Goal: Task Accomplishment & Management: Use online tool/utility

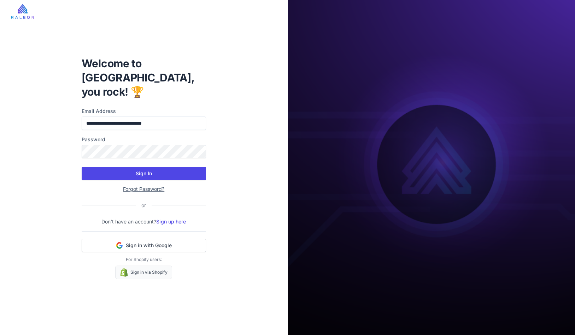
click at [149, 167] on button "Sign In" at bounding box center [144, 173] width 125 height 13
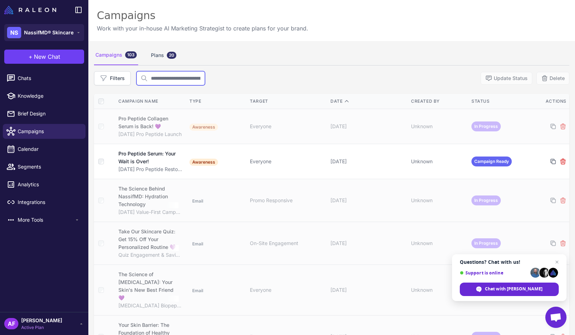
click at [205, 80] on input "text" at bounding box center [171, 78] width 69 height 14
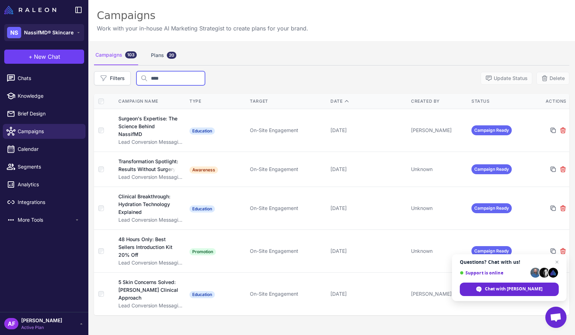
type input "*****"
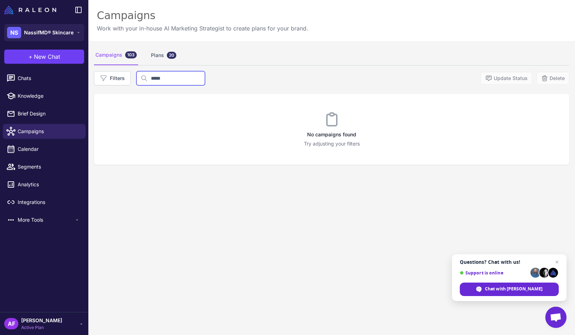
drag, startPoint x: 162, startPoint y: 78, endPoint x: 147, endPoint y: 78, distance: 14.5
click at [147, 78] on input "*****" at bounding box center [171, 78] width 69 height 14
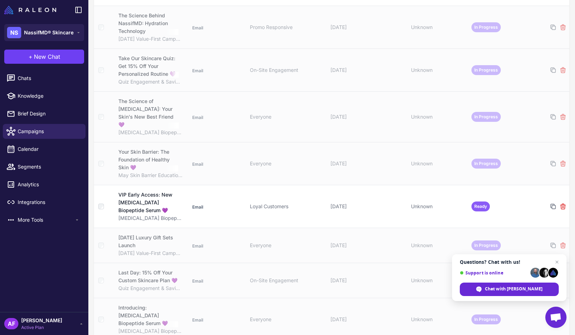
scroll to position [169, 0]
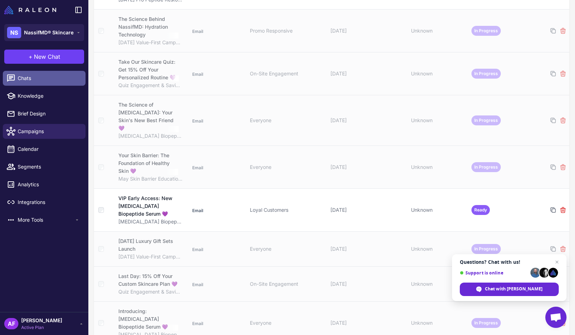
click at [34, 75] on span "Chats" at bounding box center [49, 78] width 62 height 8
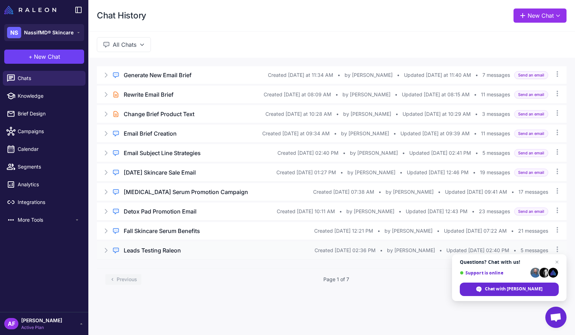
click at [169, 252] on h3 "Leads Testing Raleon" at bounding box center [152, 250] width 57 height 8
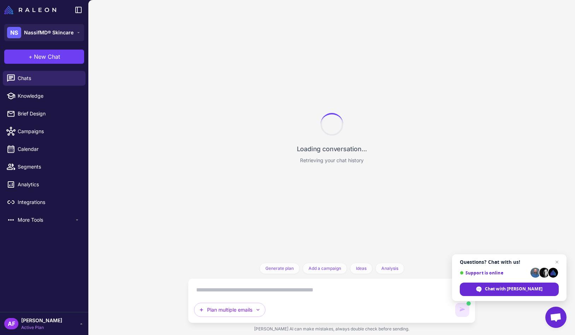
scroll to position [627, 0]
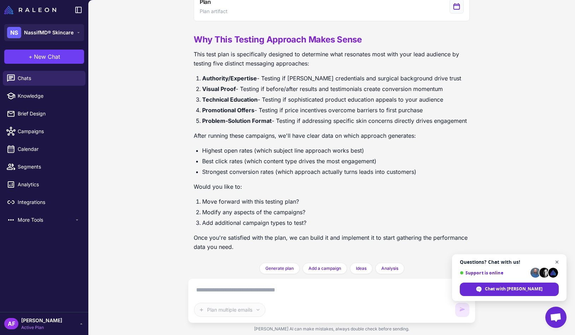
click at [559, 261] on span "Open chat" at bounding box center [557, 261] width 9 height 9
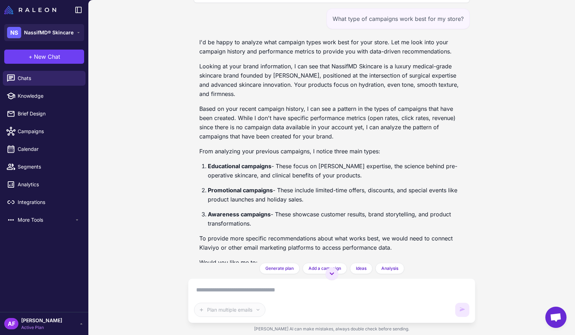
scroll to position [0, 0]
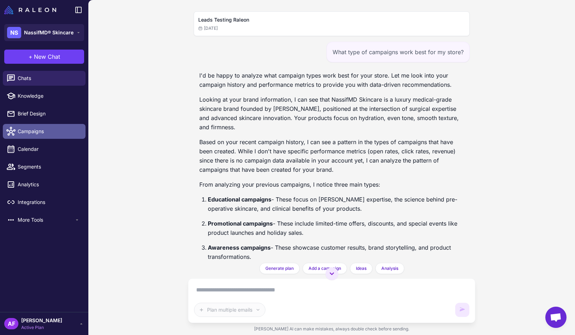
click at [46, 132] on span "Campaigns" at bounding box center [49, 131] width 62 height 8
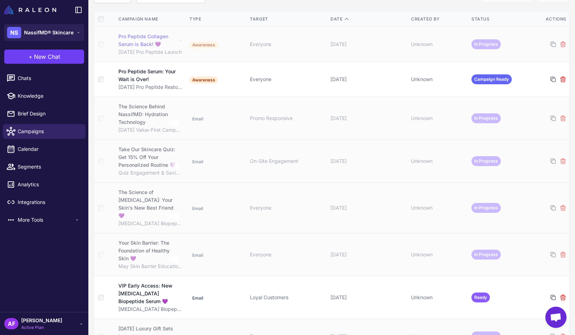
scroll to position [86, 0]
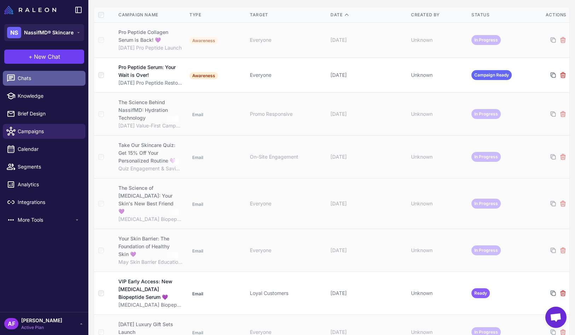
click at [25, 78] on span "Chats" at bounding box center [49, 78] width 62 height 8
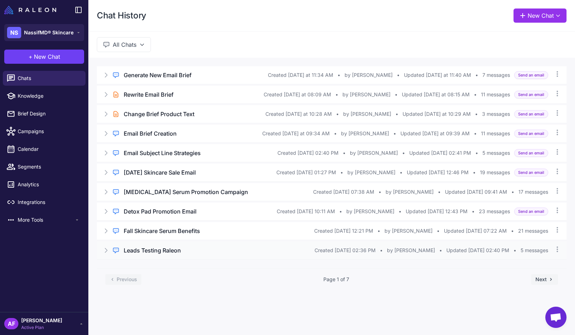
click at [108, 251] on icon at bounding box center [106, 250] width 7 height 7
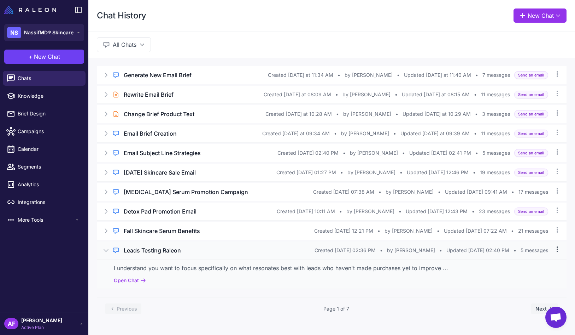
click at [559, 249] on icon at bounding box center [557, 248] width 7 height 7
click at [535, 249] on span "5 messages" at bounding box center [535, 250] width 28 height 8
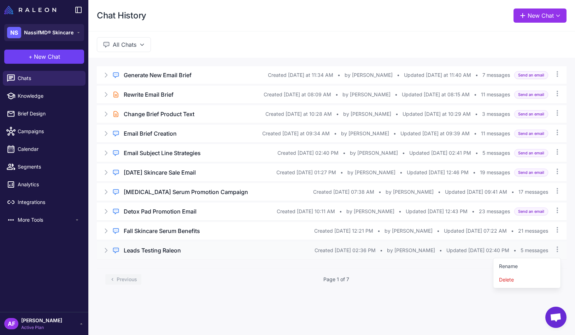
click at [430, 250] on div "Created Aug 4, 2025, 02:36 PM • by Annie Tompkins • Updated Aug 4, 2025, 02:40 …" at bounding box center [432, 250] width 234 height 8
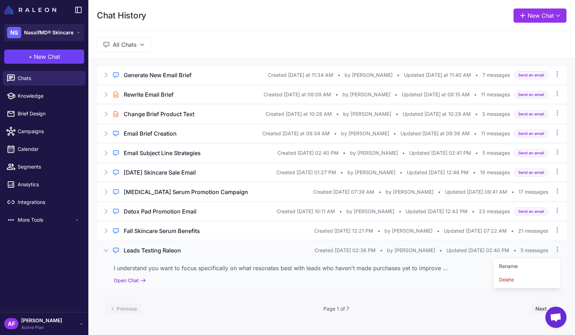
click at [175, 252] on h3 "Leads Testing Raleon" at bounding box center [152, 250] width 57 height 8
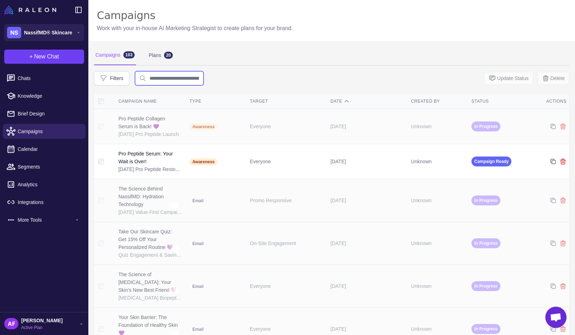
click at [163, 80] on input "text" at bounding box center [169, 78] width 69 height 14
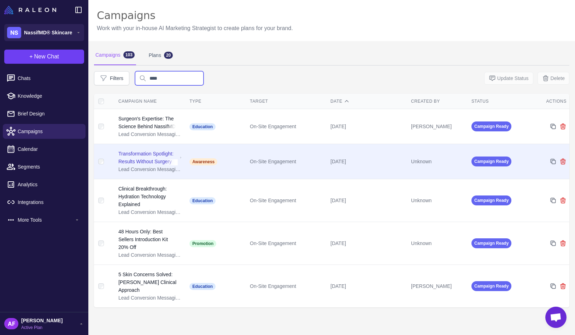
type input "****"
click at [498, 166] on span "Campaign Ready" at bounding box center [492, 161] width 40 height 10
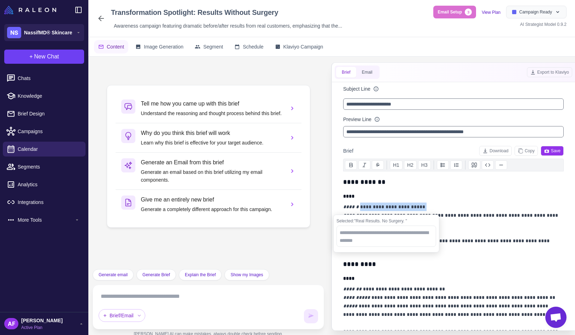
drag, startPoint x: 419, startPoint y: 206, endPoint x: 357, endPoint y: 210, distance: 62.4
click at [357, 210] on p "**********" at bounding box center [451, 227] width 217 height 51
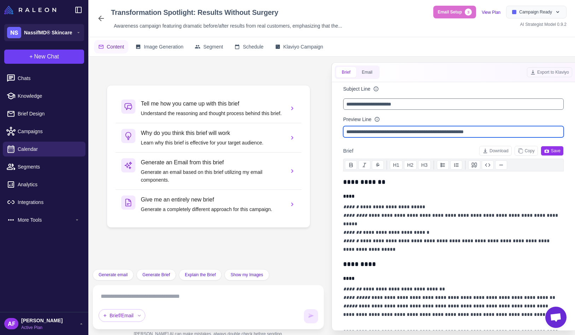
drag, startPoint x: 514, startPoint y: 131, endPoint x: 294, endPoint y: 130, distance: 220.0
click at [343, 130] on input "**********" at bounding box center [453, 131] width 221 height 11
click at [103, 19] on icon at bounding box center [101, 19] width 6 height 6
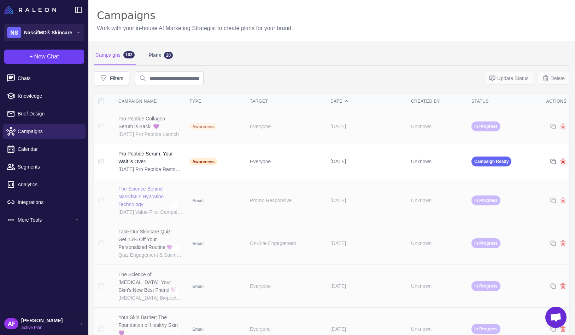
click at [143, 193] on div "The Science Behind NassifMD: Hydration Technology" at bounding box center [148, 196] width 60 height 23
click at [474, 197] on span "In Progress" at bounding box center [486, 200] width 29 height 10
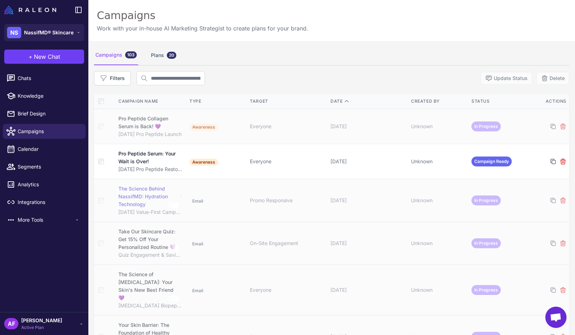
click at [149, 195] on div "The Science Behind NassifMD: Hydration Technology" at bounding box center [148, 196] width 60 height 23
